Goal: Task Accomplishment & Management: Complete application form

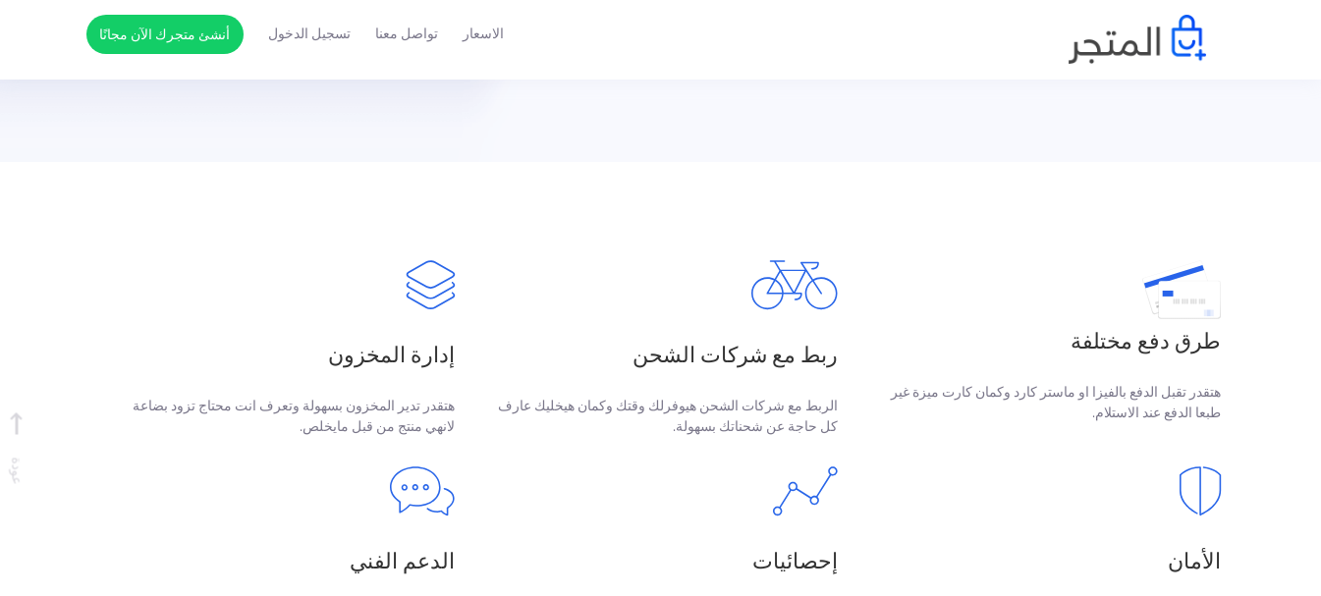
scroll to position [646, 0]
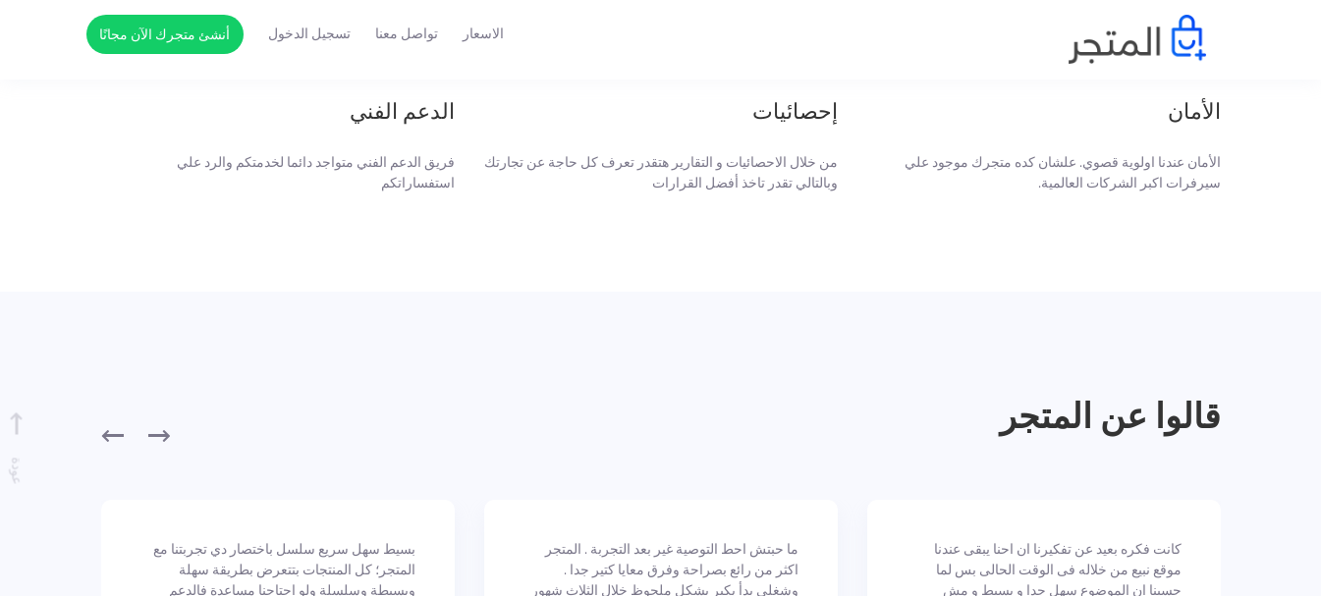
scroll to position [998, 0]
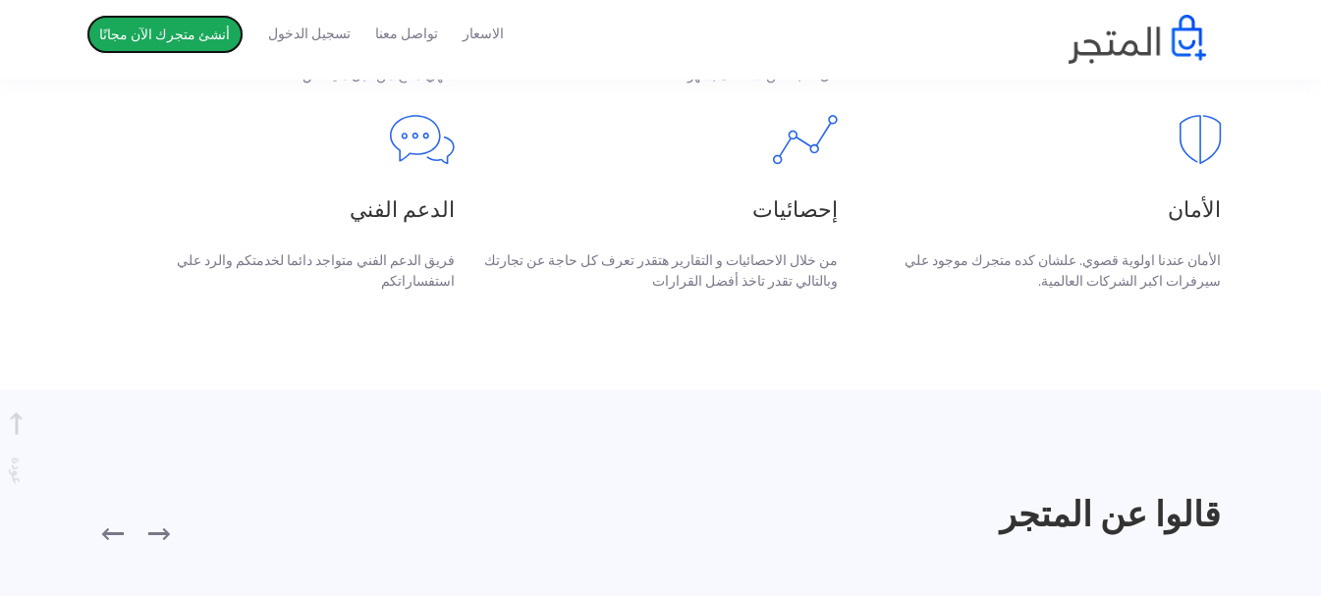
click at [171, 34] on link "أنشئ متجرك الآن مجانًا" at bounding box center [164, 34] width 157 height 39
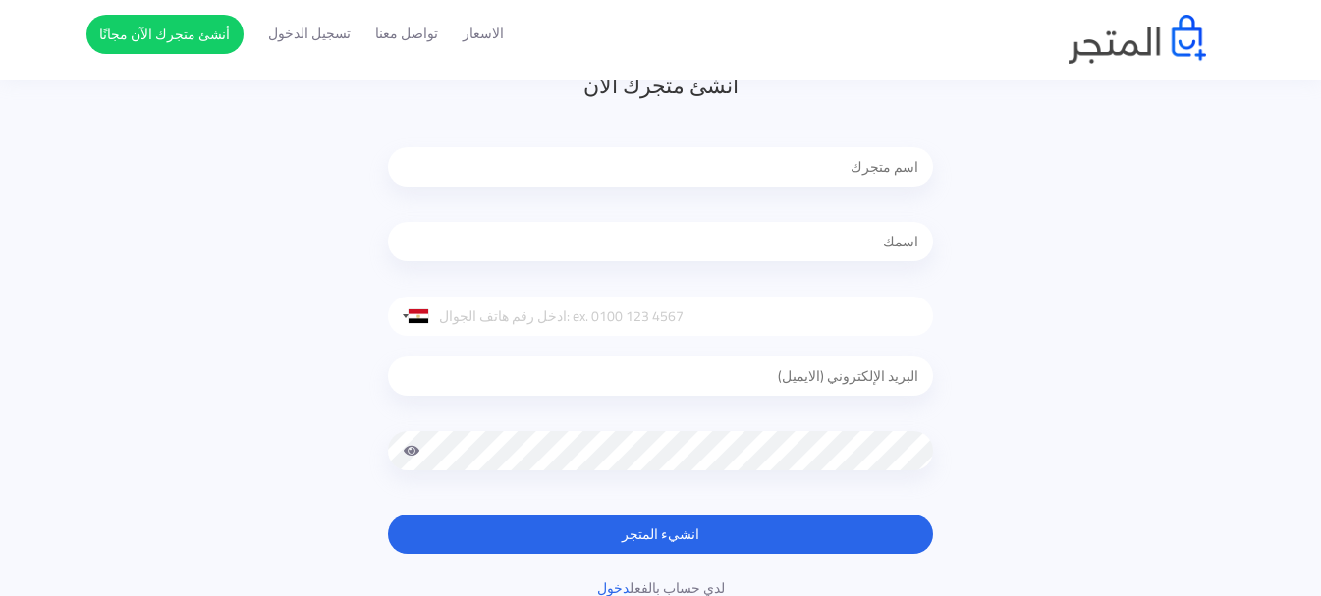
scroll to position [180, 0]
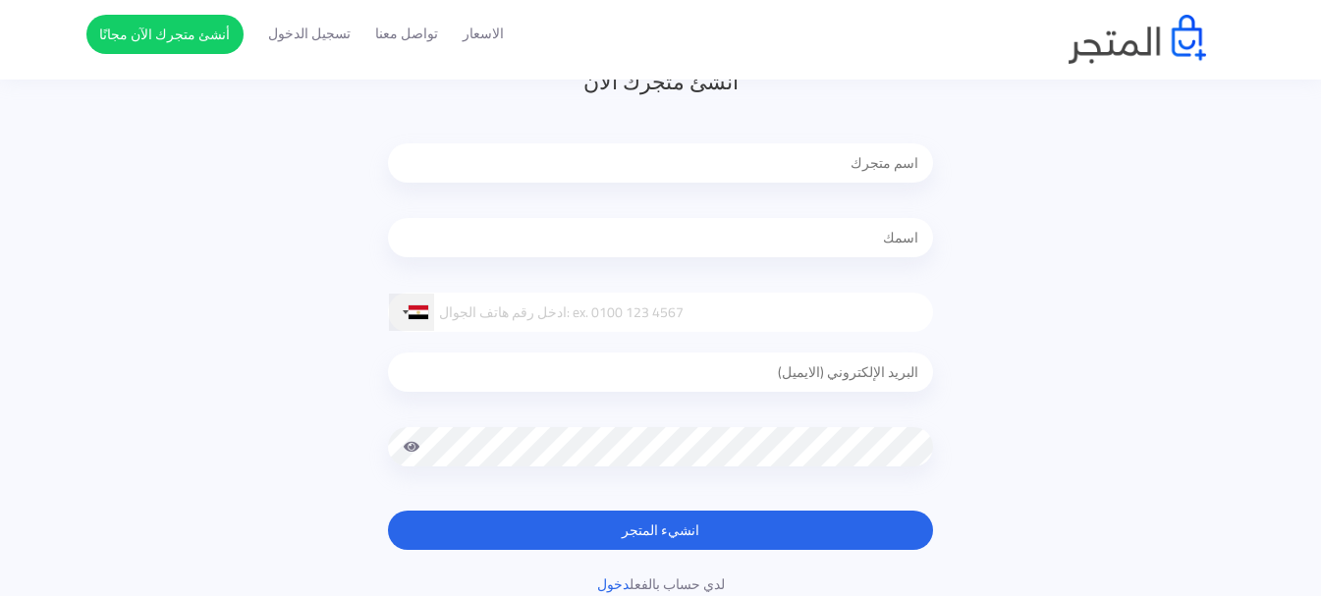
click at [425, 308] on div at bounding box center [419, 312] width 20 height 14
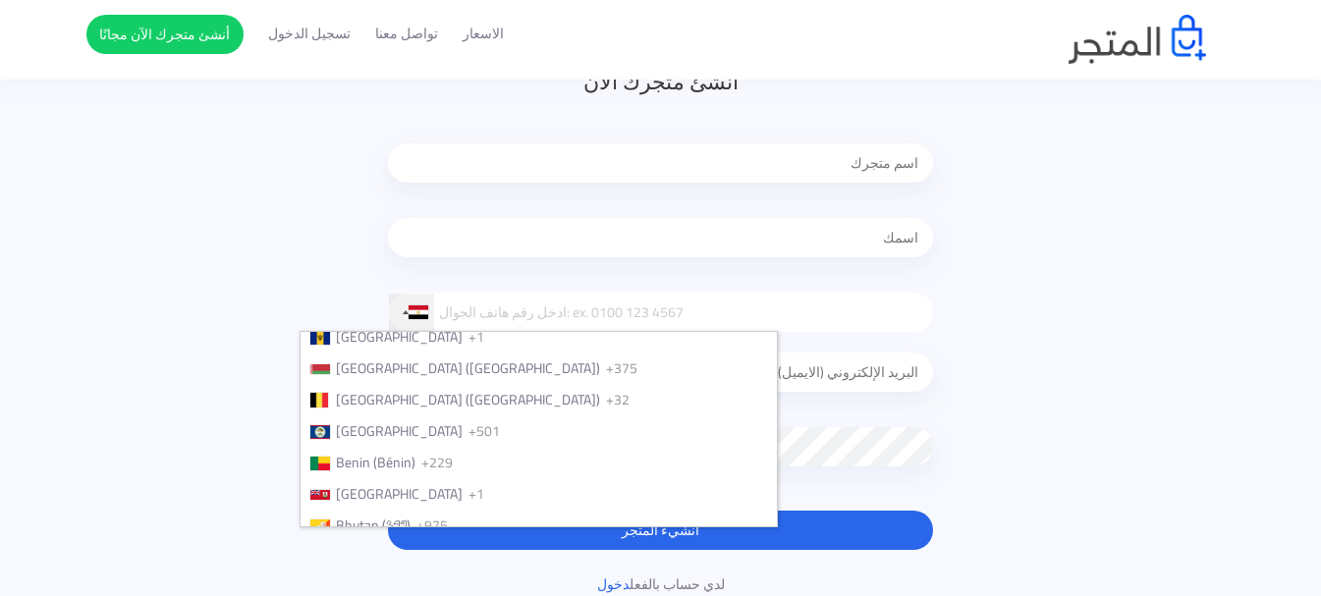
scroll to position [0, 0]
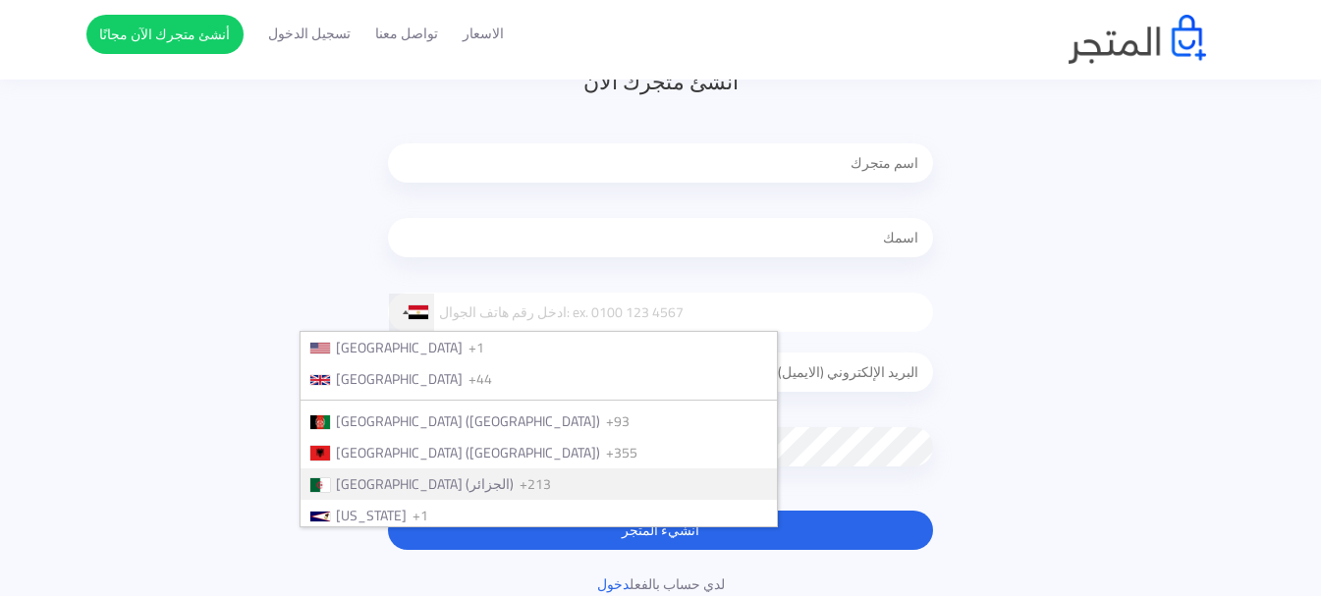
click at [474, 477] on span "[GEOGRAPHIC_DATA] (‫[GEOGRAPHIC_DATA]‬‎)" at bounding box center [425, 484] width 178 height 26
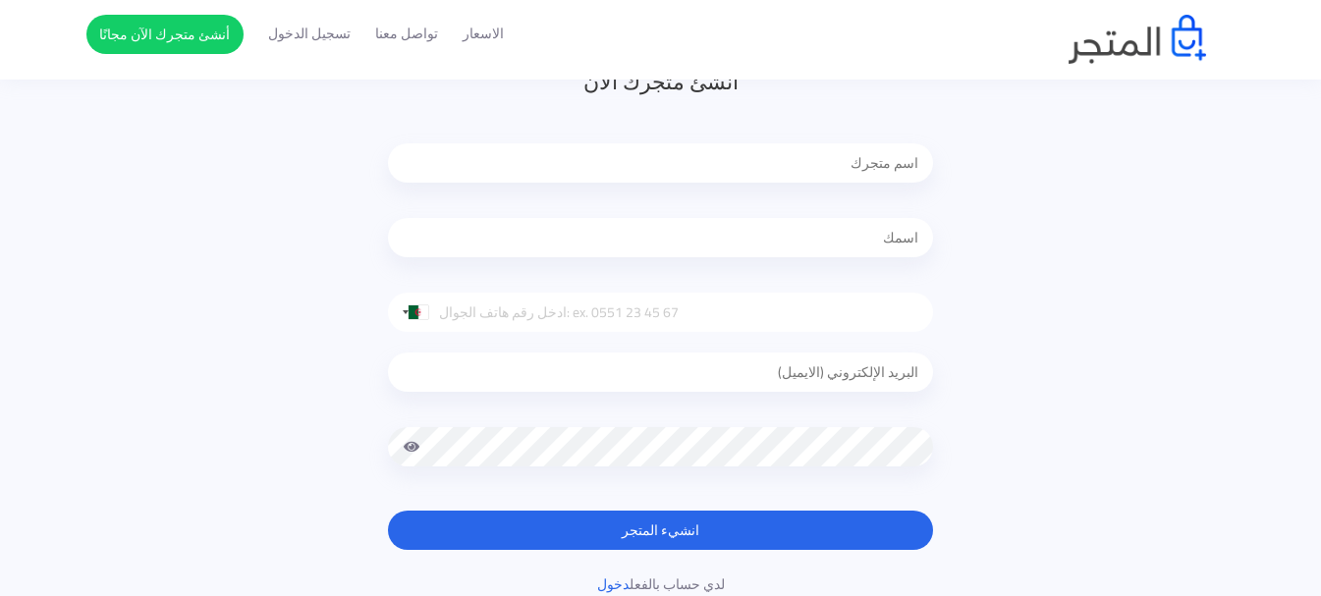
click at [567, 314] on input "tel" at bounding box center [660, 312] width 545 height 39
click at [866, 378] on input "email" at bounding box center [660, 372] width 545 height 39
type input "[EMAIL_ADDRESS][DOMAIN_NAME]"
click at [869, 245] on input "text" at bounding box center [660, 237] width 545 height 39
type input "عموري [PERSON_NAME]"
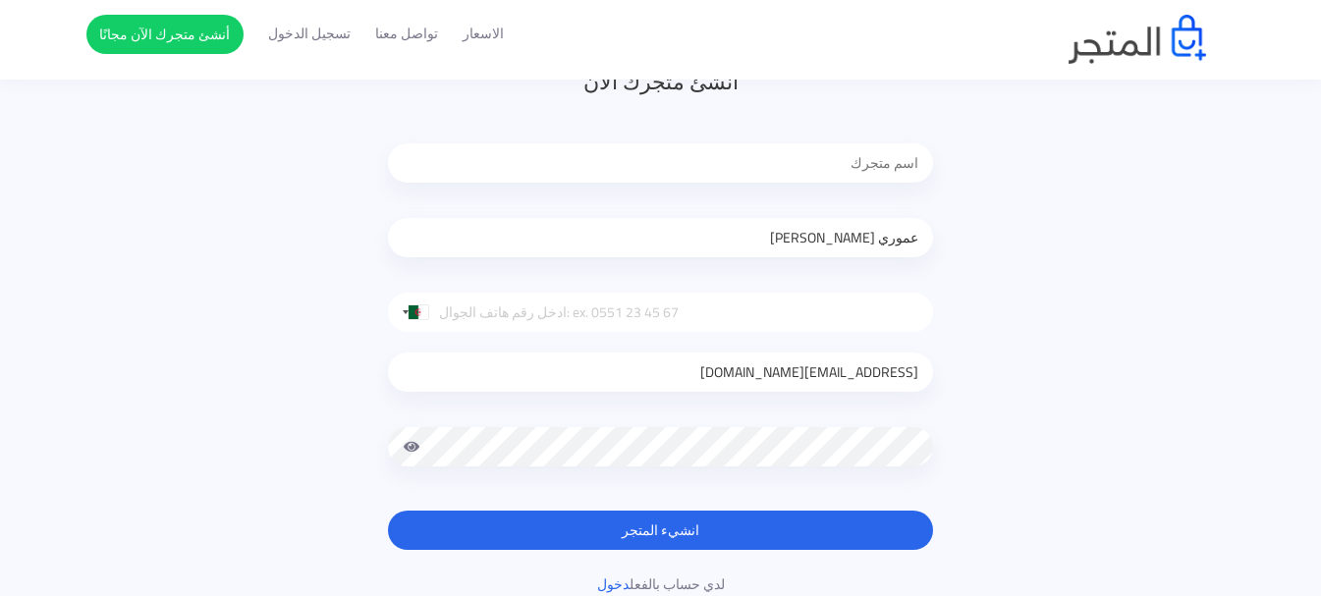
click at [809, 176] on input "text" at bounding box center [660, 162] width 545 height 39
type input "عموري"
click at [482, 310] on input "tel" at bounding box center [660, 312] width 545 height 39
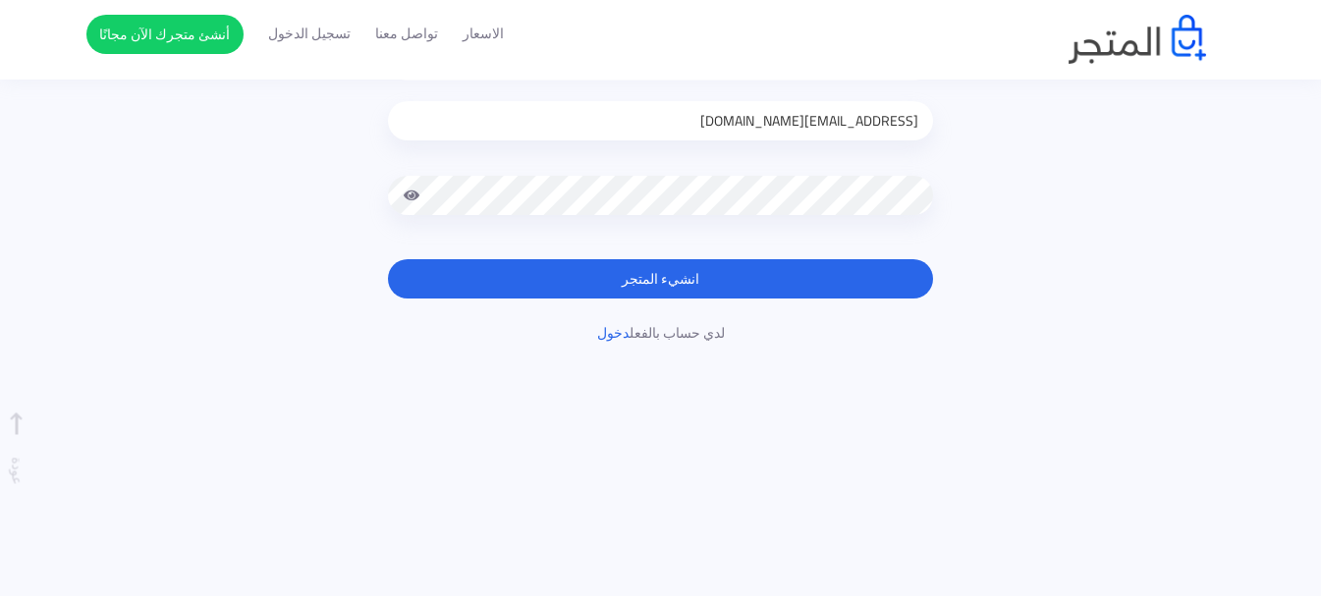
scroll to position [435, 0]
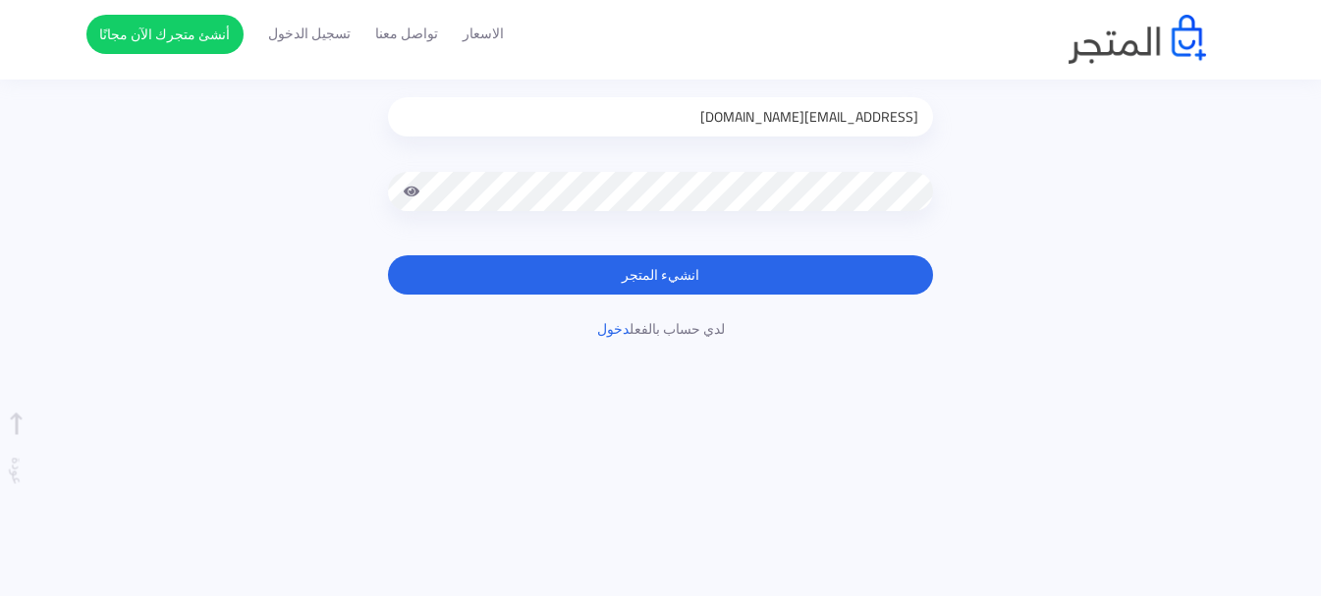
click at [716, 281] on button "انشيء المتجر" at bounding box center [660, 274] width 545 height 39
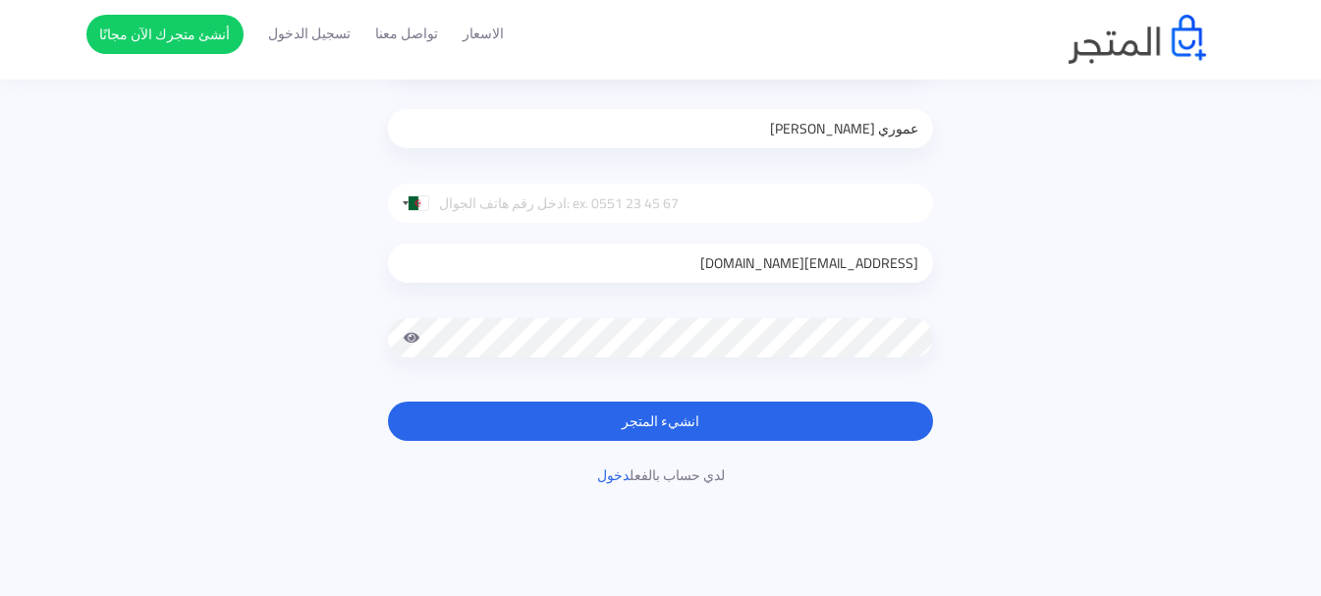
click at [751, 429] on button "انشيء المتجر" at bounding box center [660, 421] width 545 height 39
click at [1073, 337] on div "أنشئ متجرك الآن عموري عموري عبدالقادر United States +1 United Kingdom +44 Afgha…" at bounding box center [660, 221] width 1149 height 529
click at [969, 345] on div "أنشئ متجرك الآن عموري عموري عبدالقادر United States +1 United Kingdom +44 Afgha…" at bounding box center [660, 221] width 1149 height 529
click at [692, 414] on button "انشيء المتجر" at bounding box center [660, 421] width 545 height 39
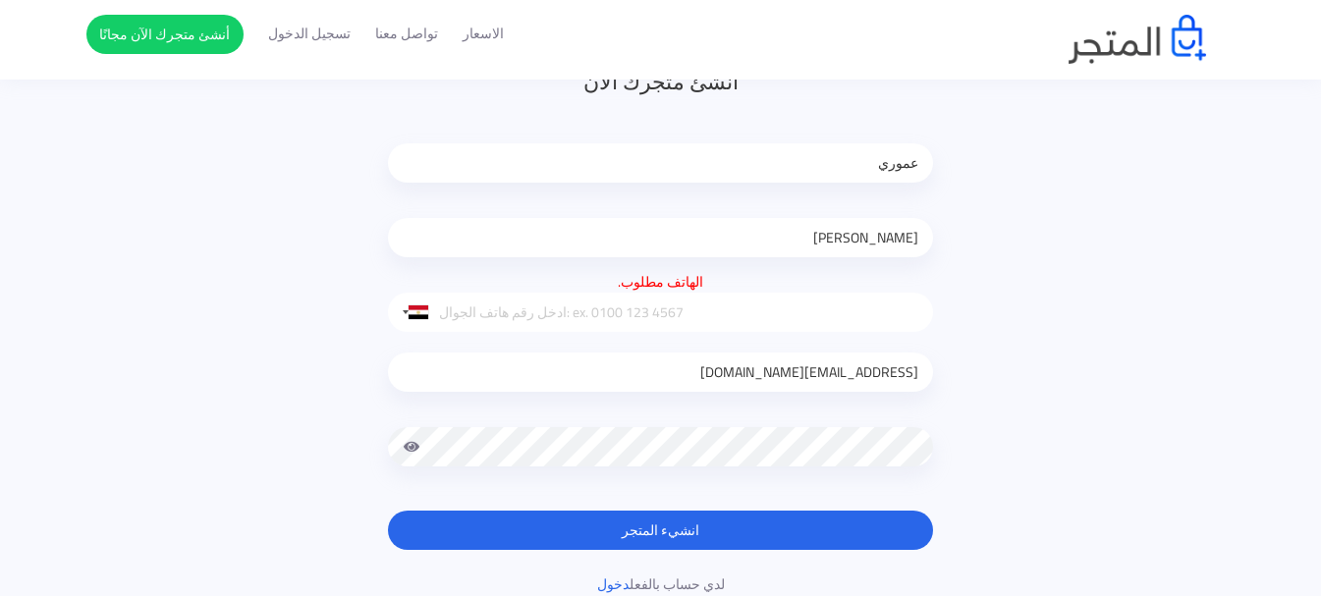
scroll to position [213, 0]
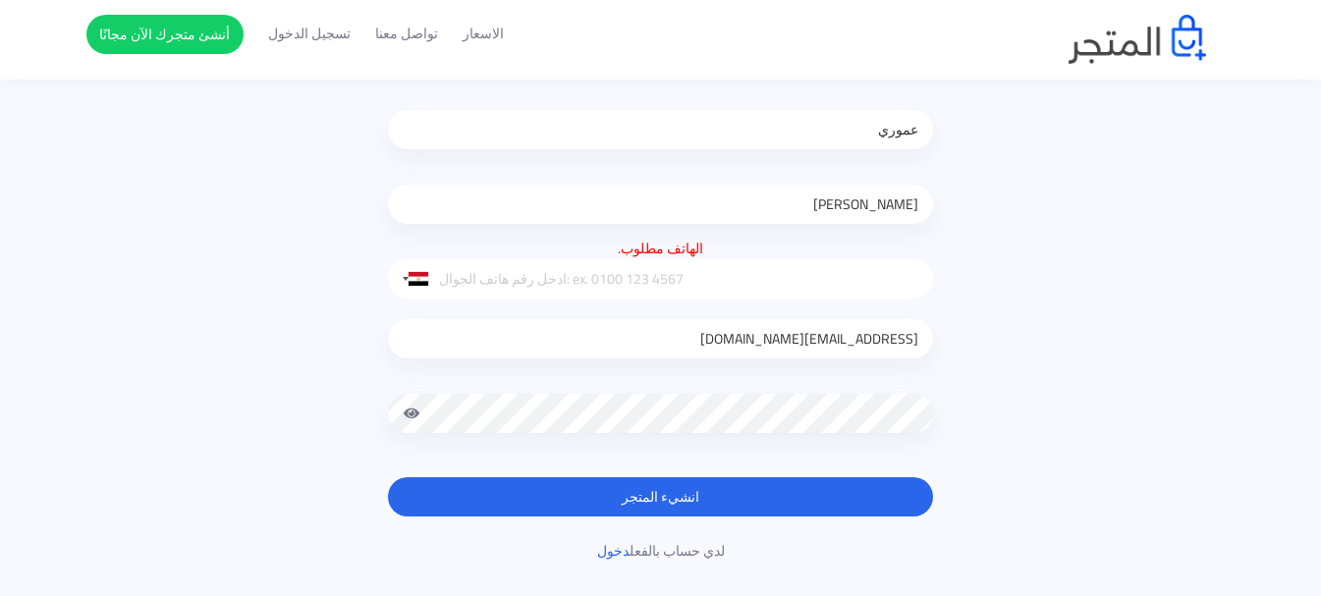
click at [536, 276] on input "tel" at bounding box center [660, 278] width 545 height 39
click at [475, 274] on input "tel" at bounding box center [660, 278] width 545 height 39
click at [409, 279] on div at bounding box center [419, 279] width 20 height 14
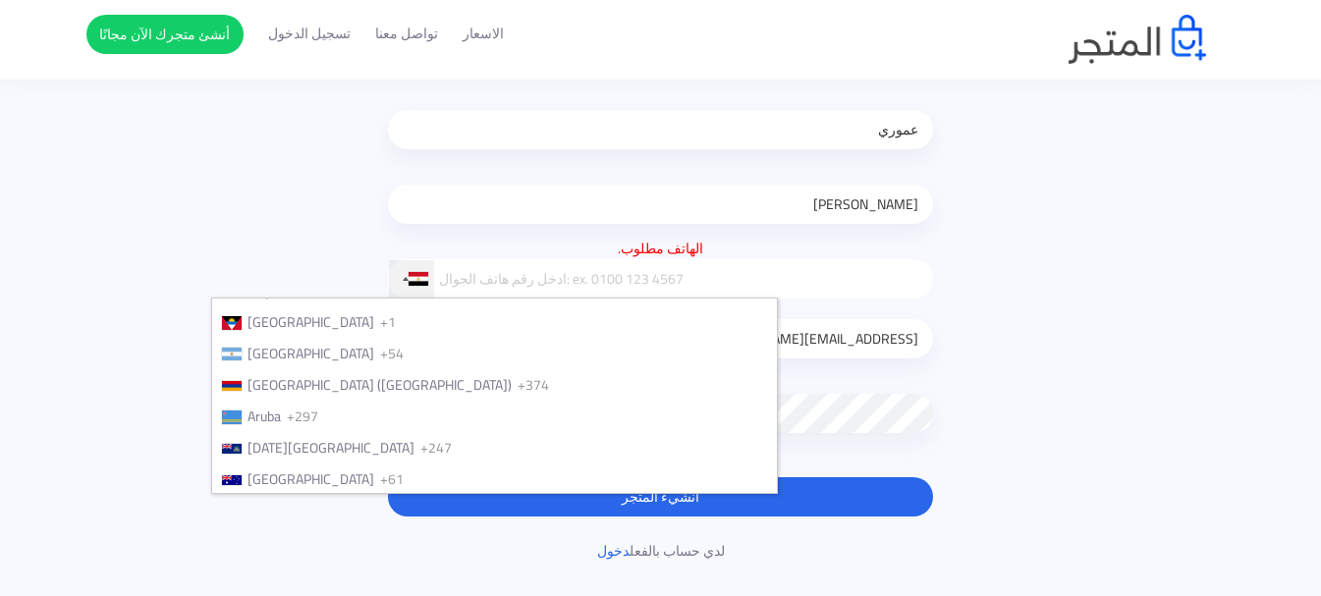
scroll to position [0, 0]
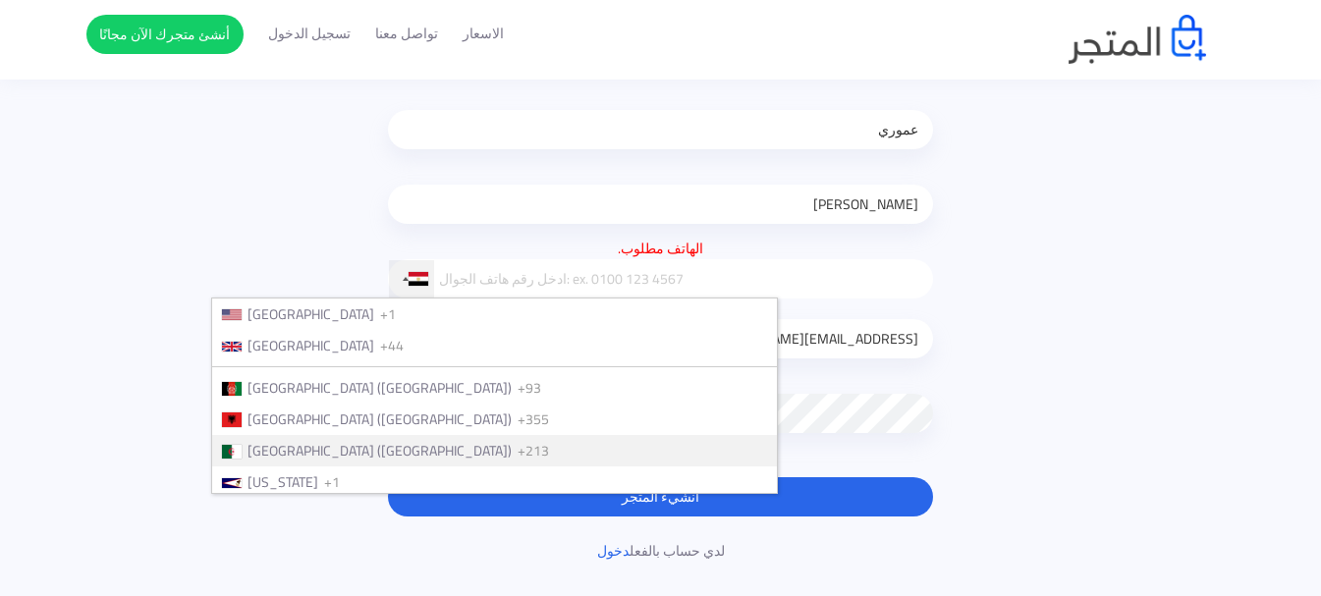
click at [475, 459] on span "Algeria (‫الجزائر‬‎)" at bounding box center [379, 451] width 264 height 26
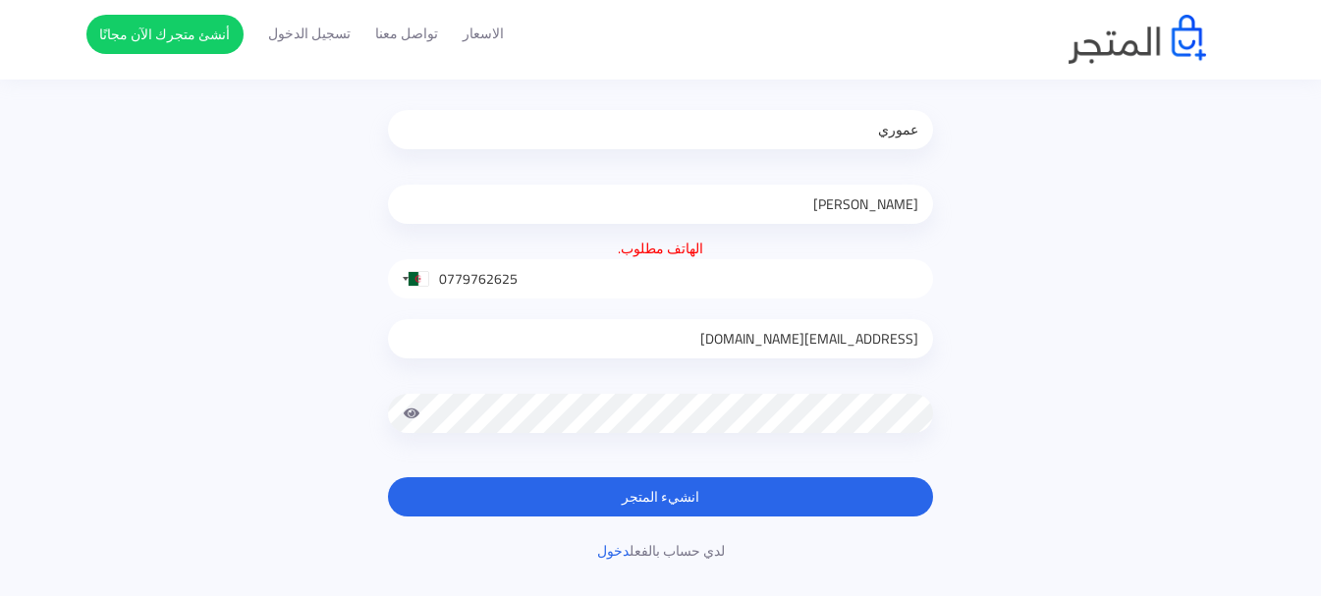
type input "0779762625"
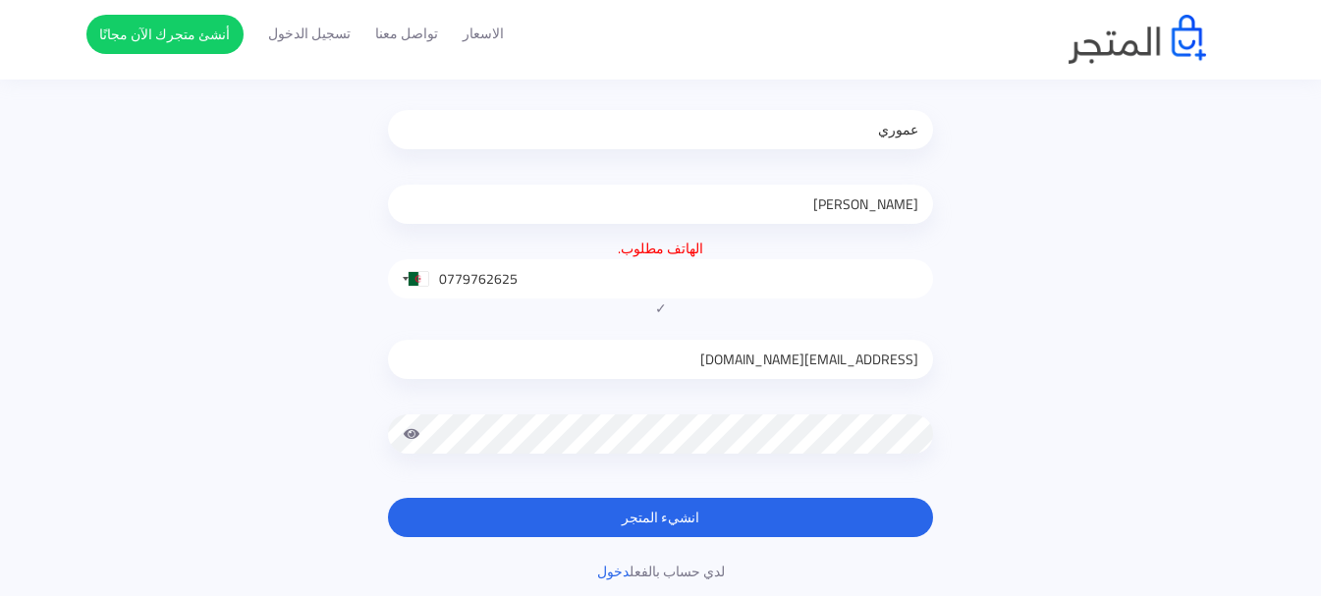
click at [741, 398] on div "mat770710@gmail.com" at bounding box center [660, 401] width 545 height 164
click at [872, 510] on button "انشيء المتجر" at bounding box center [660, 517] width 545 height 39
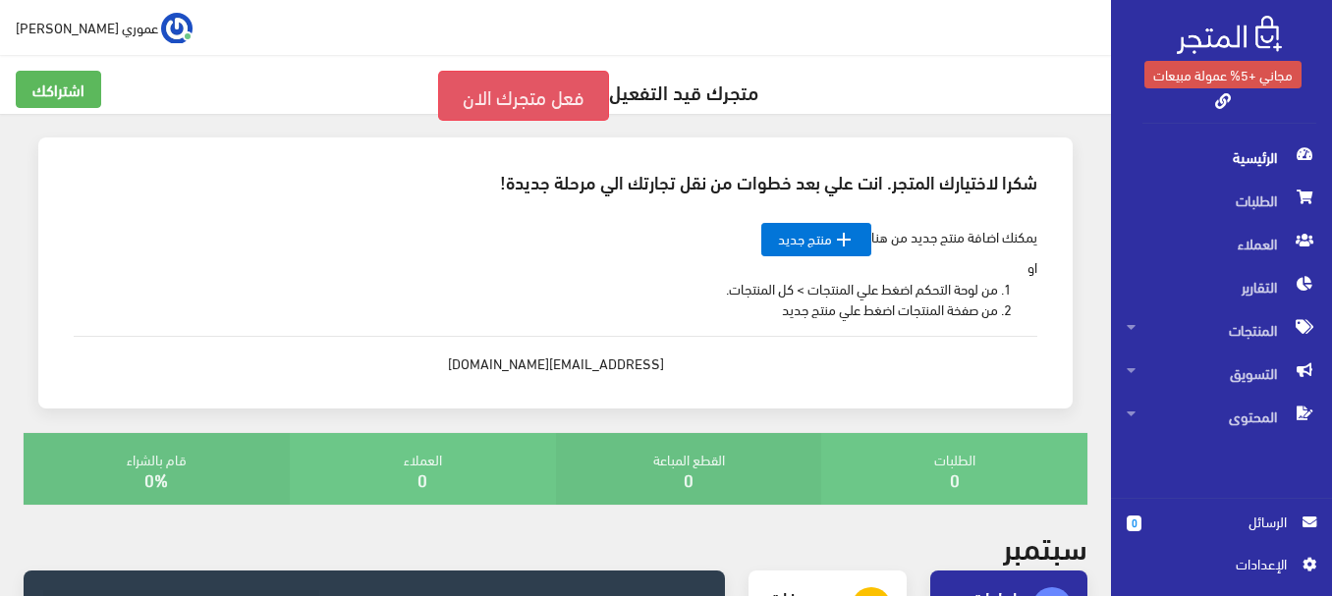
click at [550, 99] on link "فعل متجرك الان" at bounding box center [523, 96] width 171 height 50
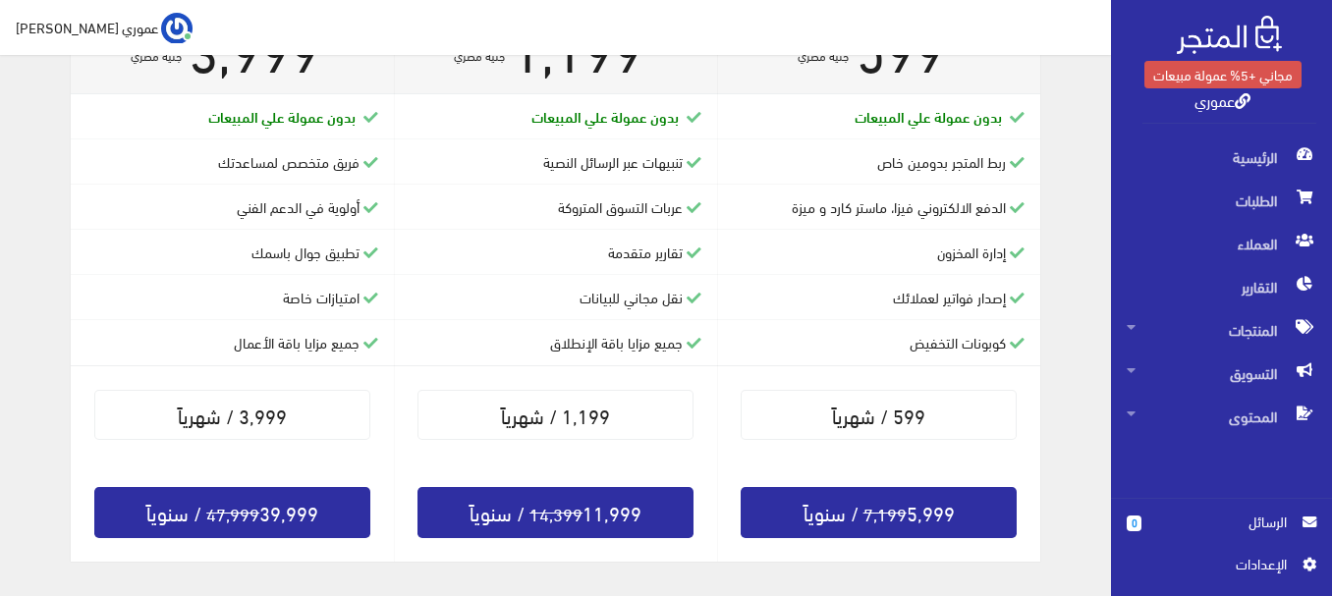
scroll to position [579, 0]
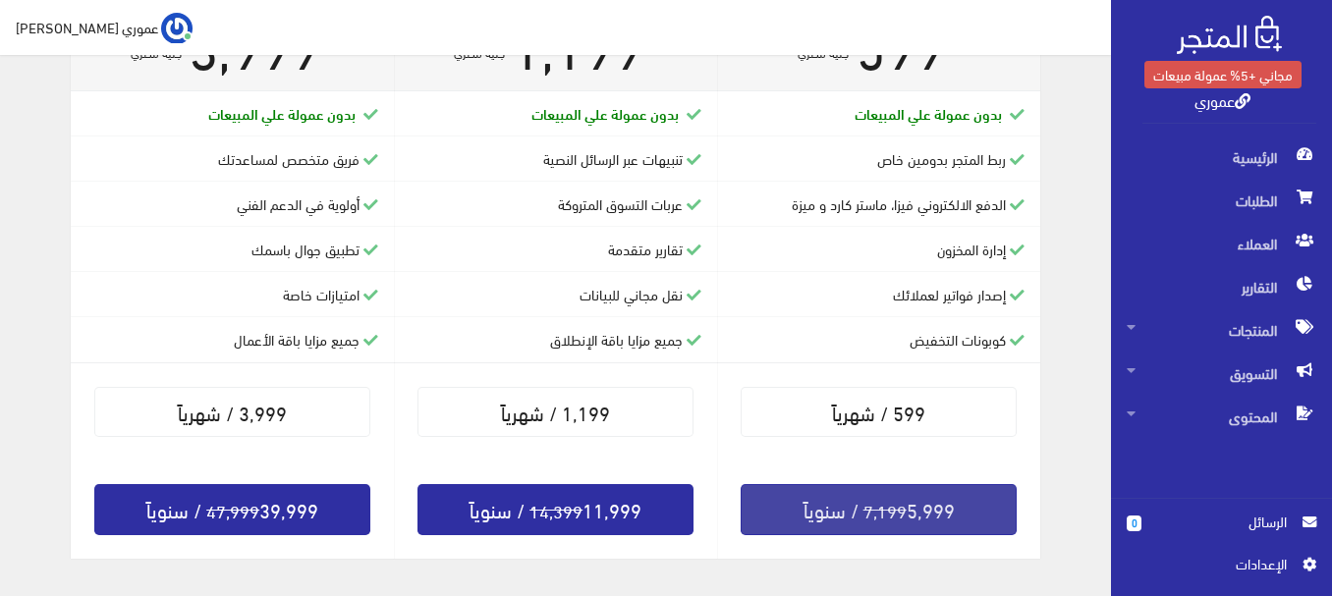
click at [842, 522] on link "7,199 5,999 / سنوياً" at bounding box center [879, 509] width 276 height 51
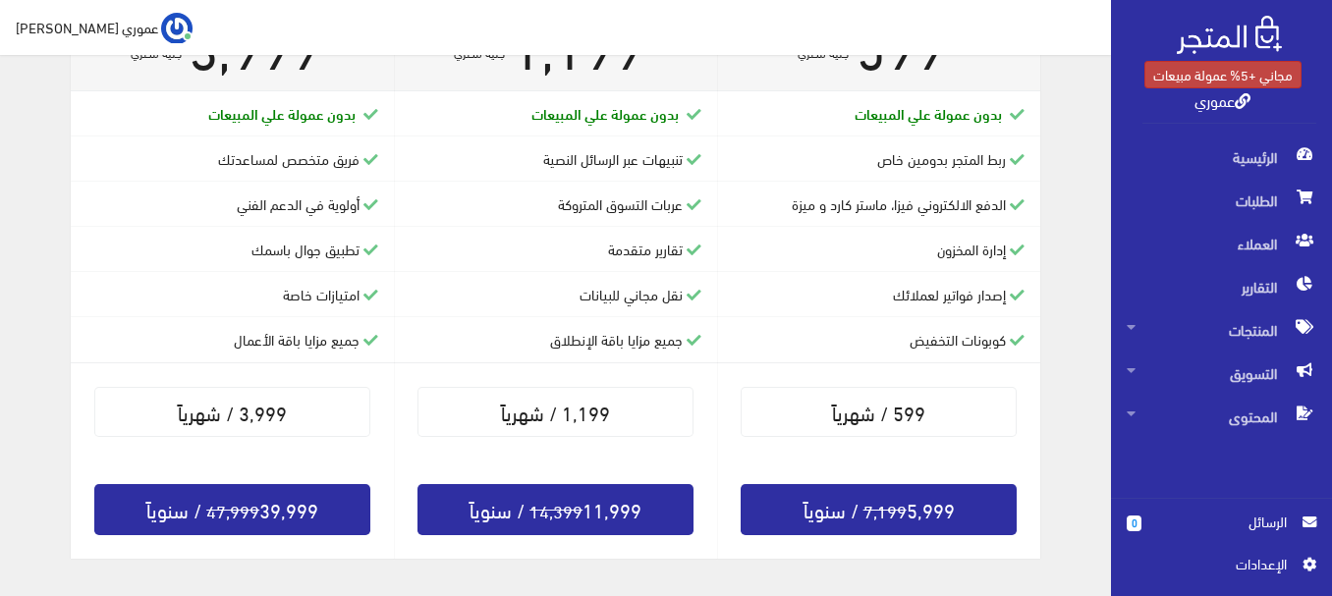
click at [1257, 82] on link "مجاني +5% عمولة مبيعات" at bounding box center [1222, 74] width 157 height 27
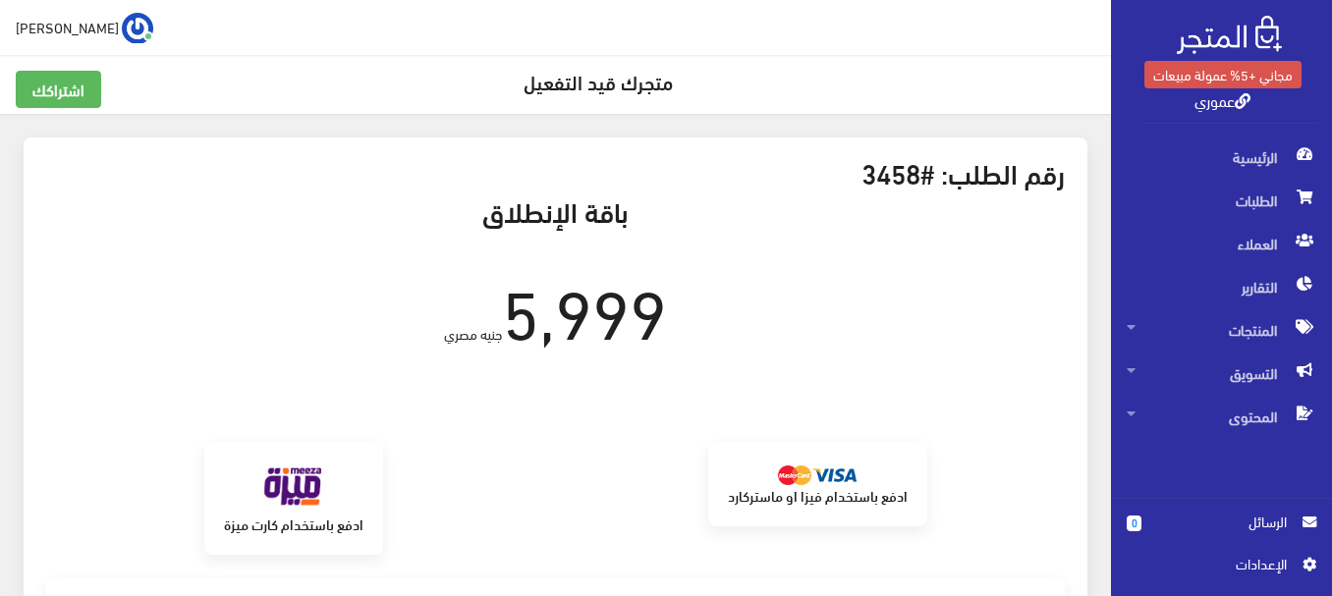
click at [335, 523] on strong "ادفع باستخدام كارت ميزة" at bounding box center [293, 524] width 139 height 21
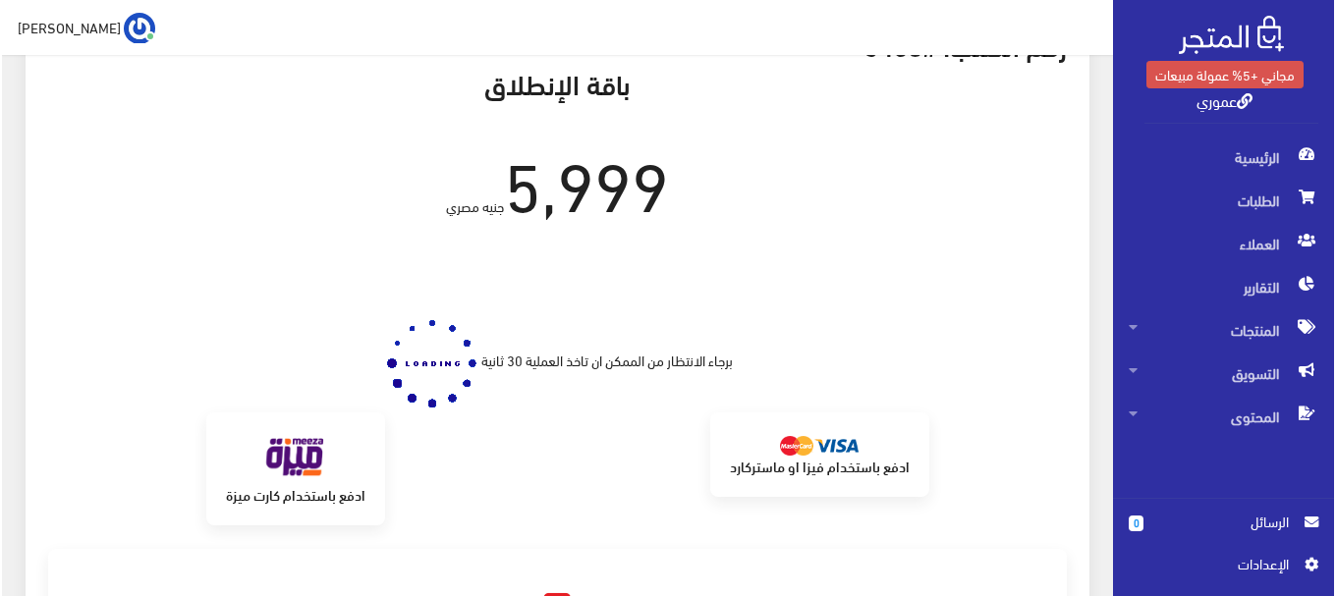
scroll to position [177, 0]
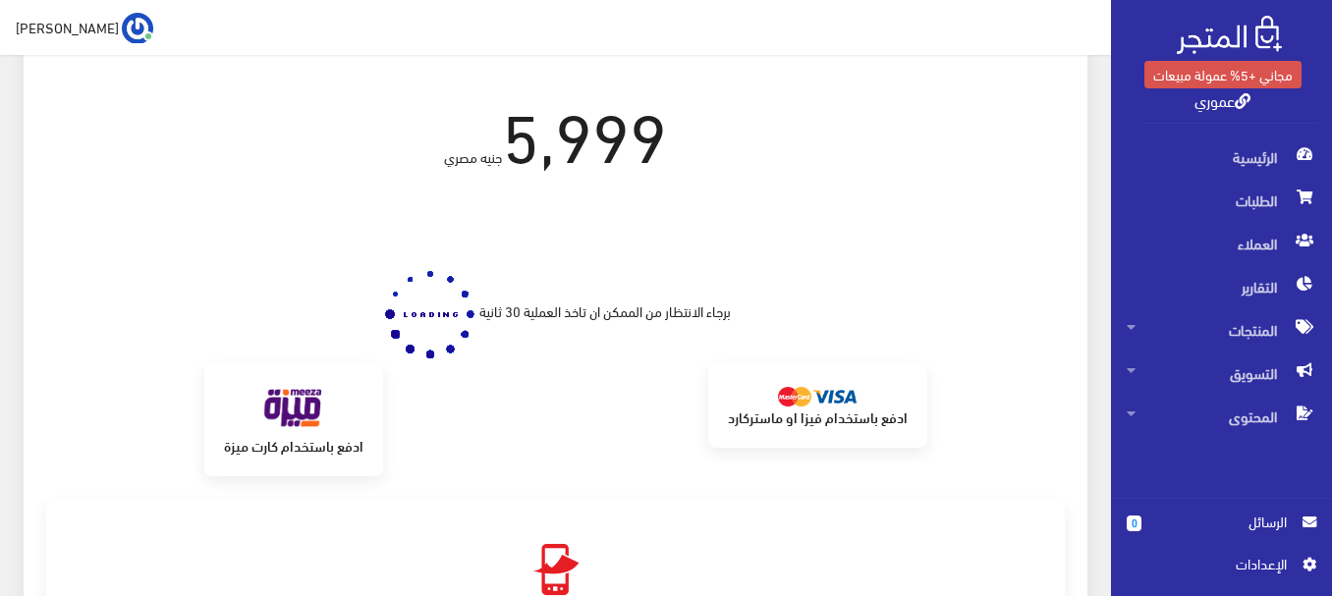
click at [296, 444] on strong "ادفع باستخدام كارت ميزة" at bounding box center [293, 445] width 139 height 21
click at [809, 434] on link "ادفع باستخدام فيزا او ماستركارد" at bounding box center [817, 404] width 219 height 83
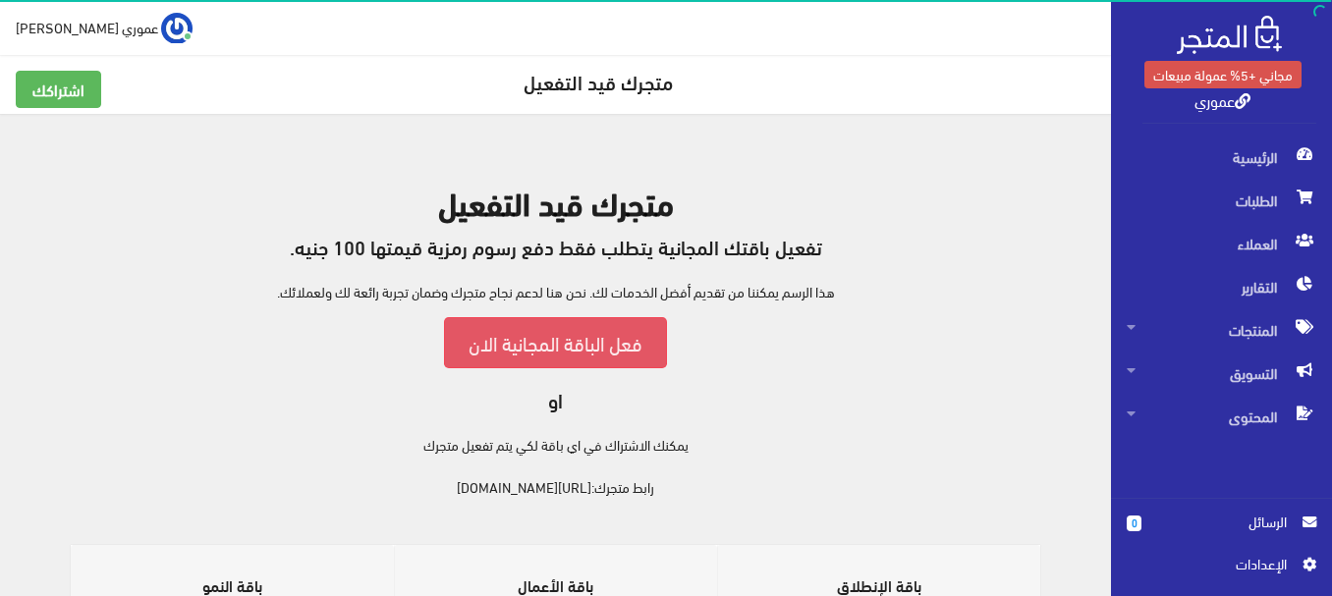
click at [610, 350] on link "فعل الباقة المجانية الان" at bounding box center [555, 342] width 223 height 50
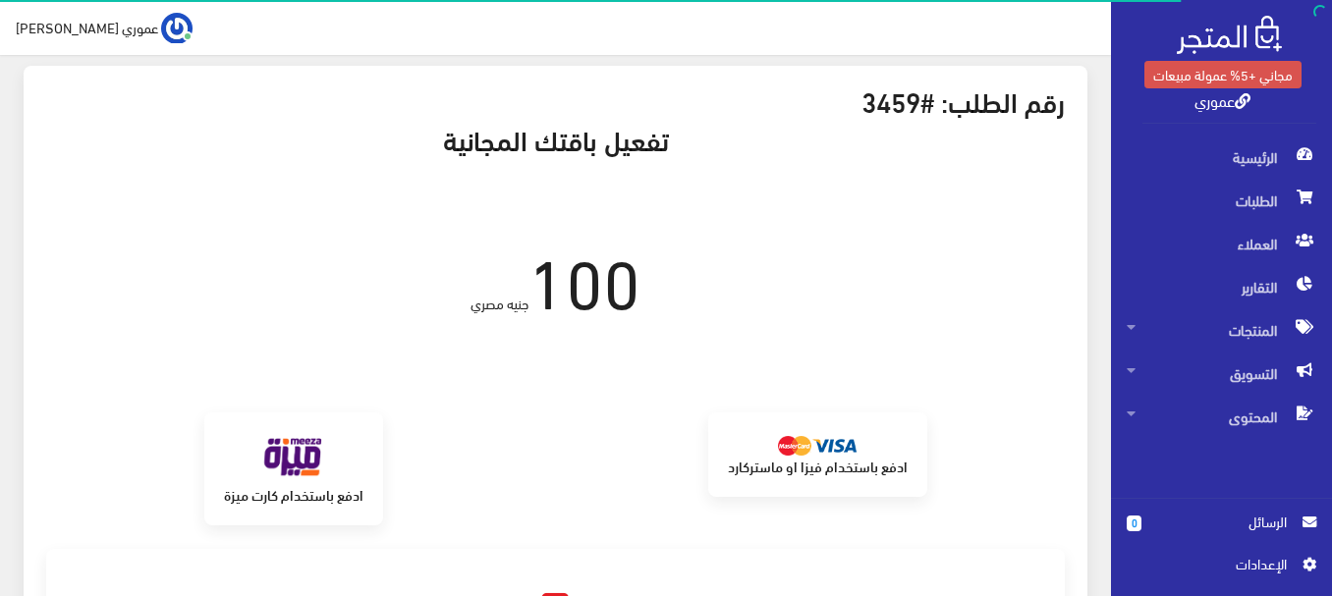
scroll to position [95, 0]
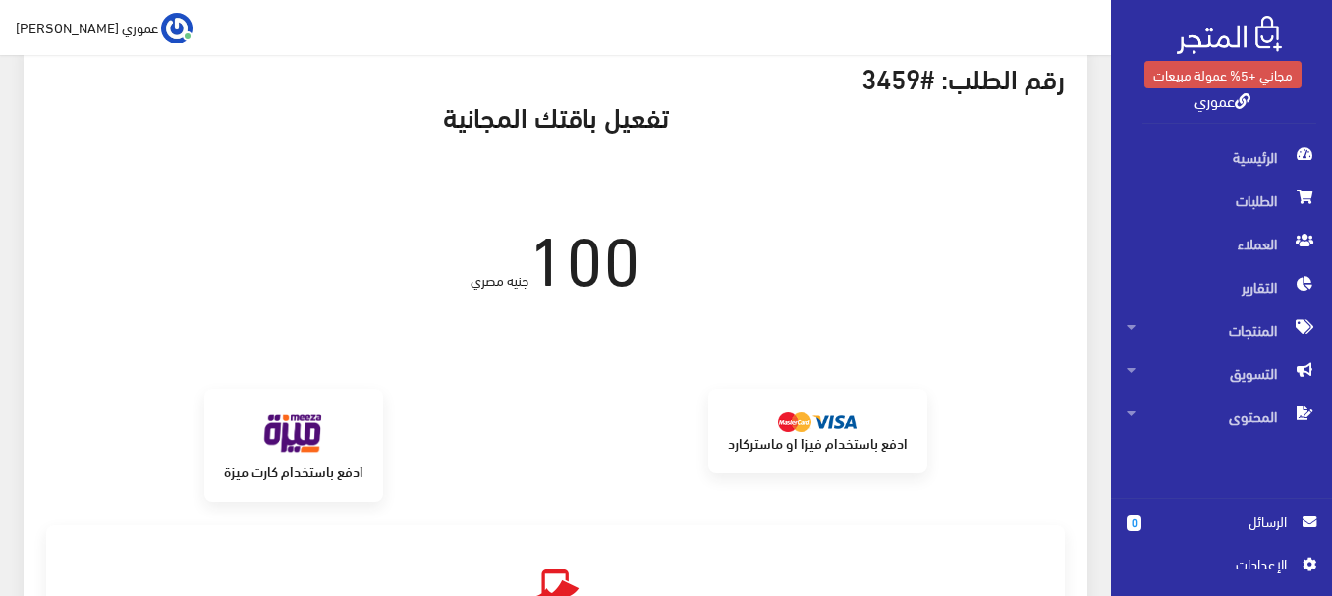
drag, startPoint x: 1335, startPoint y: 62, endPoint x: 1335, endPoint y: 421, distance: 359.5
click at [1331, 421] on html "مجاني +5% عمولة مبيعات عموري الرئيسية 0 " at bounding box center [666, 203] width 1332 height 596
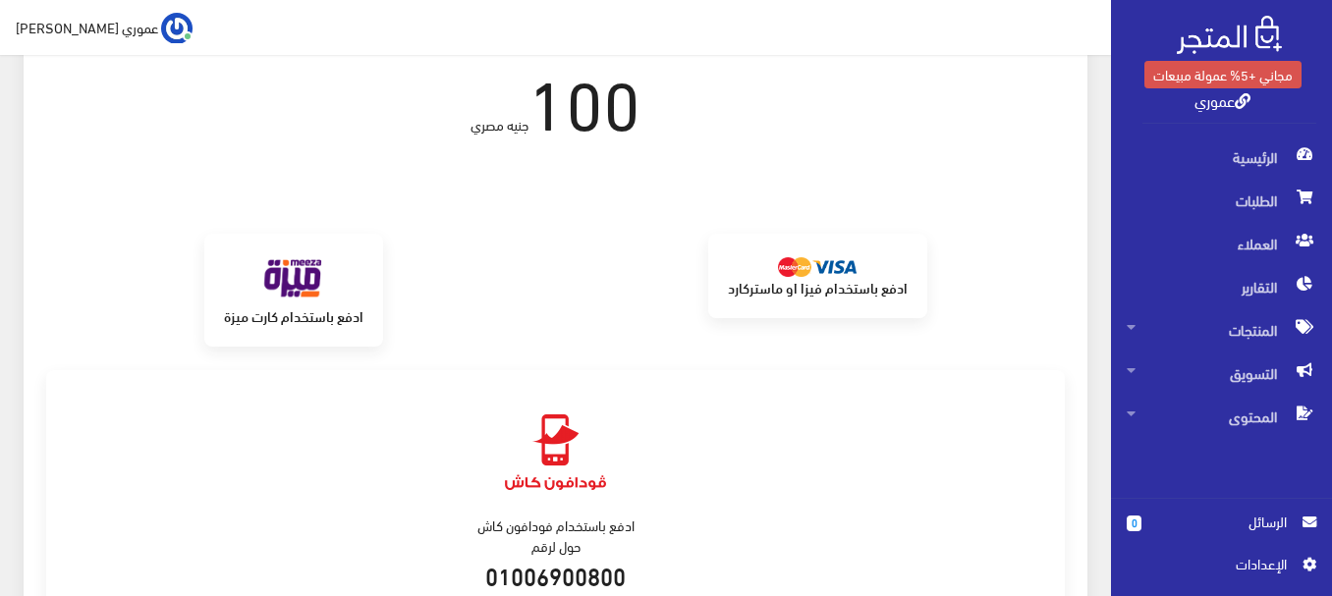
scroll to position [245, 0]
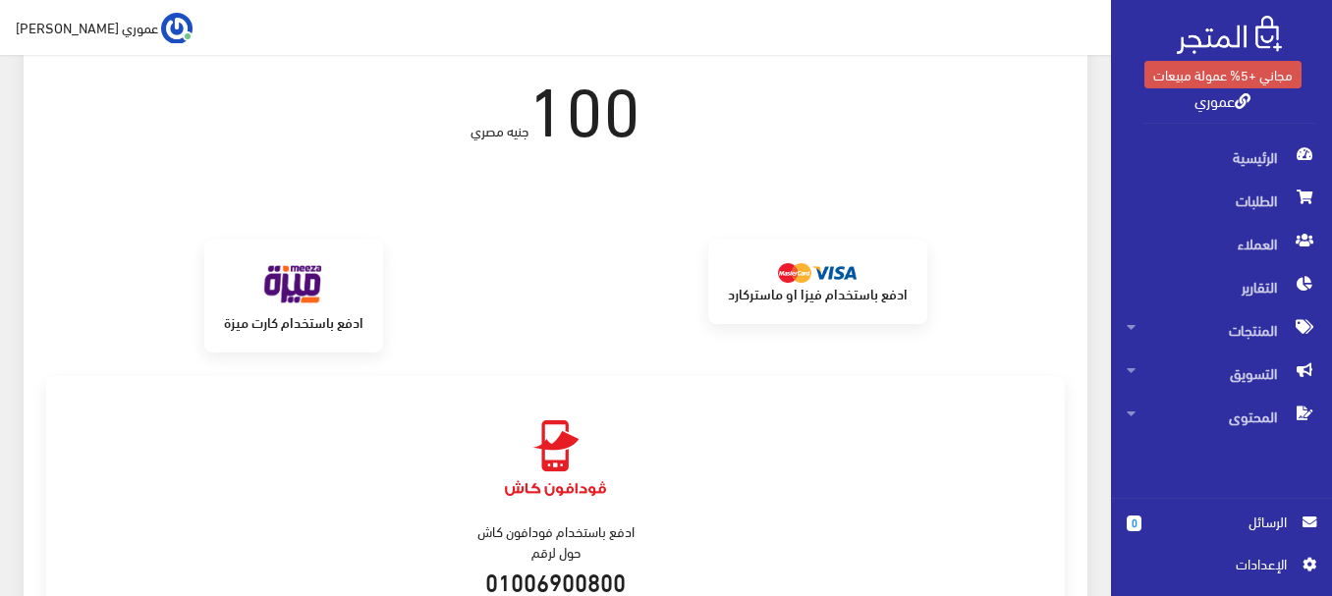
click at [245, 306] on link "ادفع باستخدام كارت ميزة" at bounding box center [293, 296] width 179 height 112
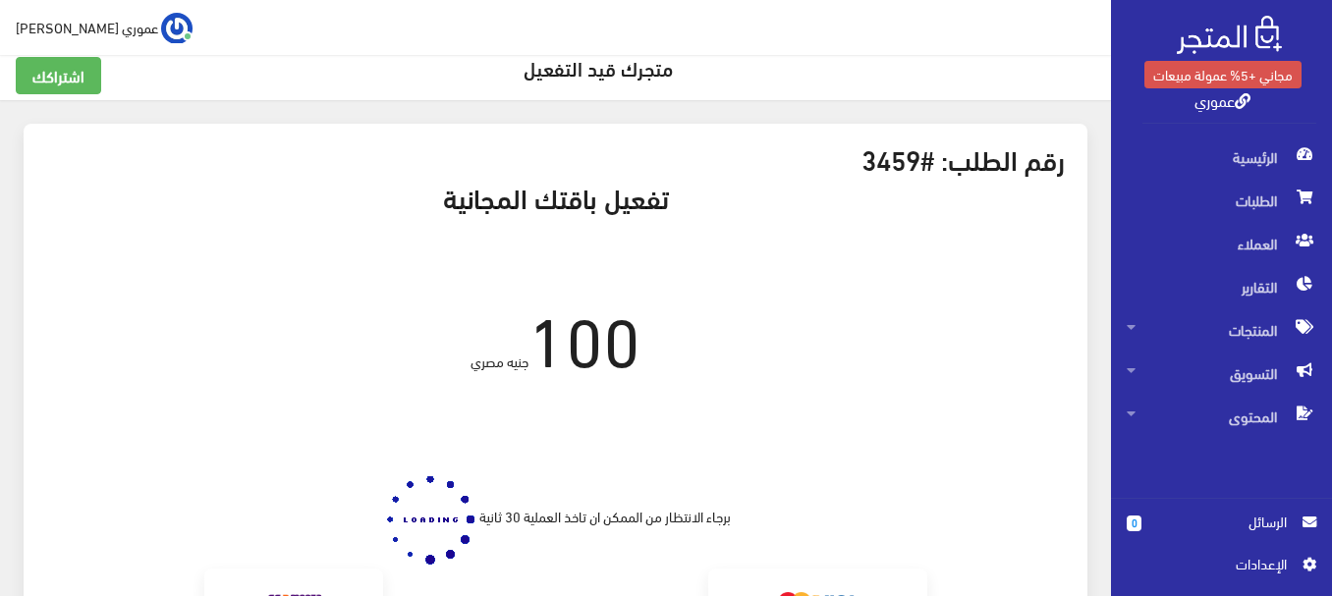
scroll to position [0, 0]
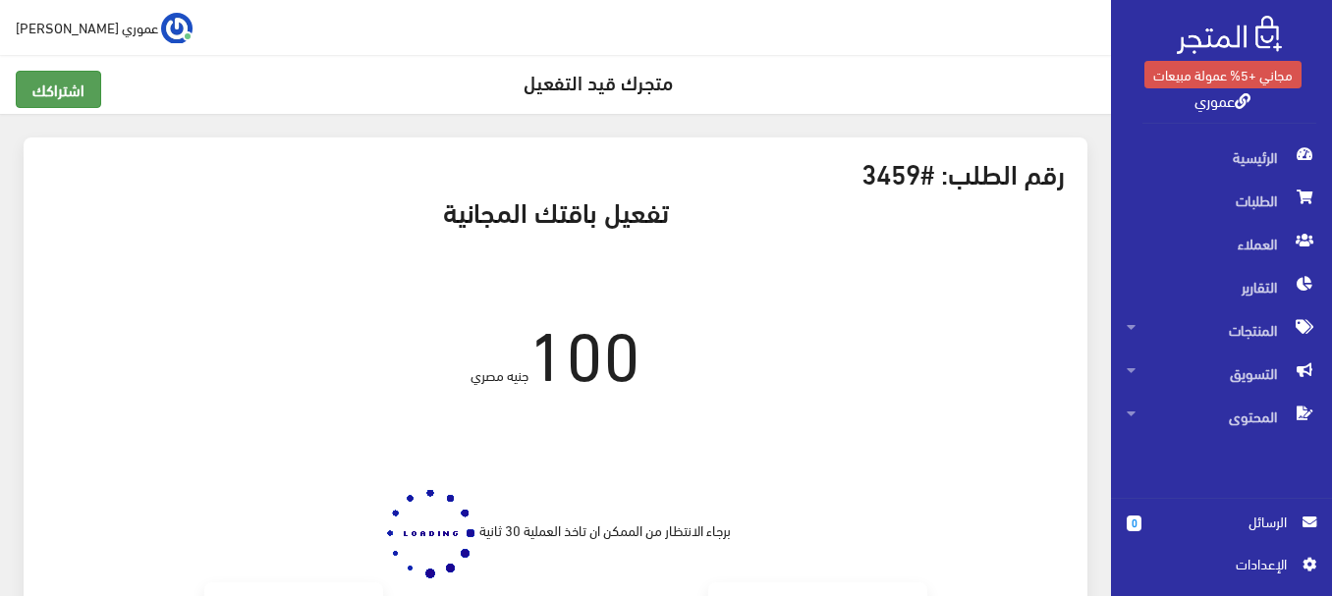
click at [85, 106] on link "اشتراكك" at bounding box center [58, 89] width 85 height 37
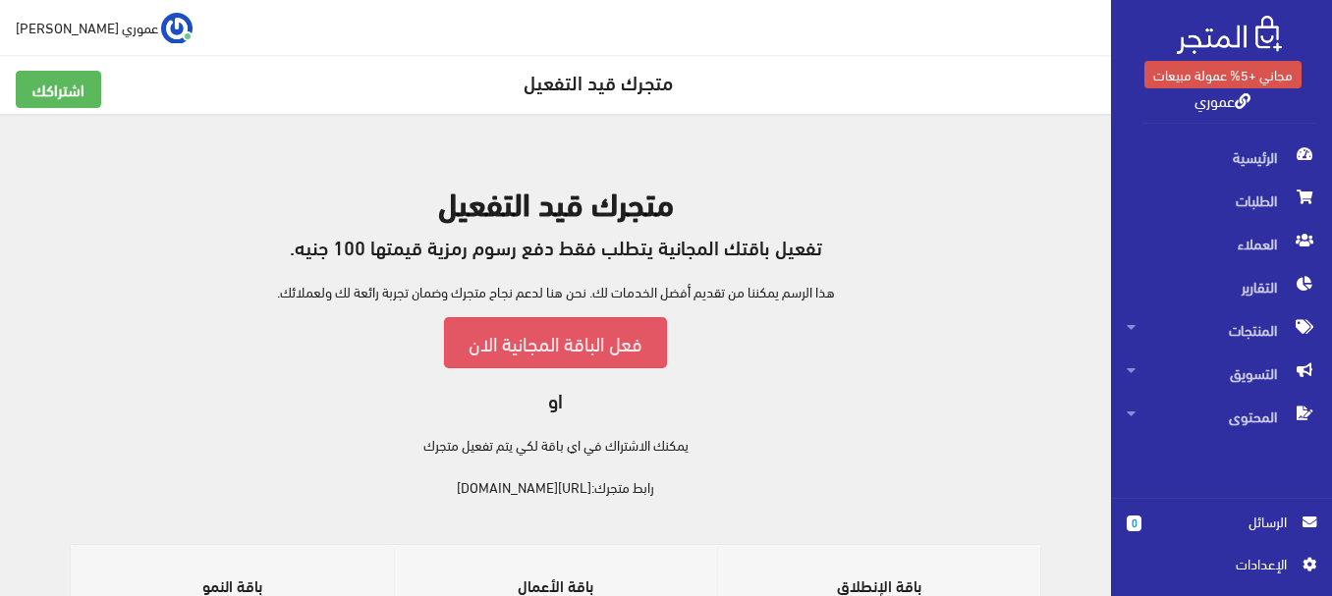
click at [603, 348] on link "فعل الباقة المجانية الان" at bounding box center [555, 342] width 223 height 50
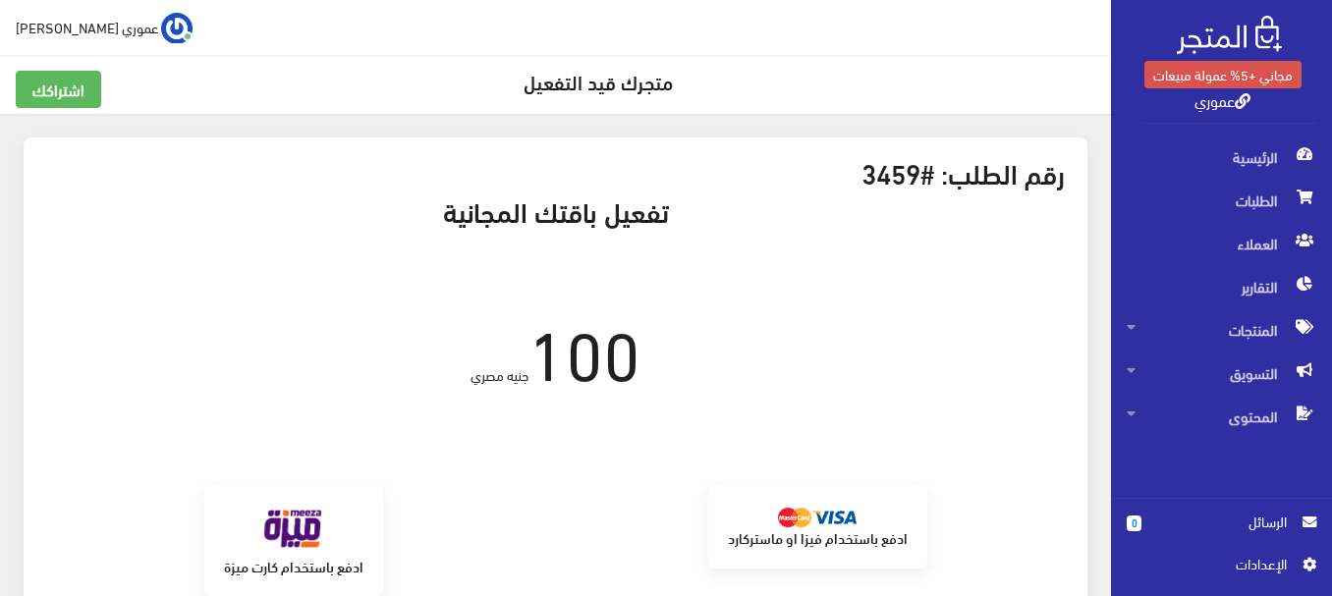
click at [797, 525] on img at bounding box center [817, 518] width 79 height 20
click at [885, 523] on link "ادفع باستخدام فيزا او ماستركارد" at bounding box center [817, 525] width 219 height 83
